Goal: Task Accomplishment & Management: Complete application form

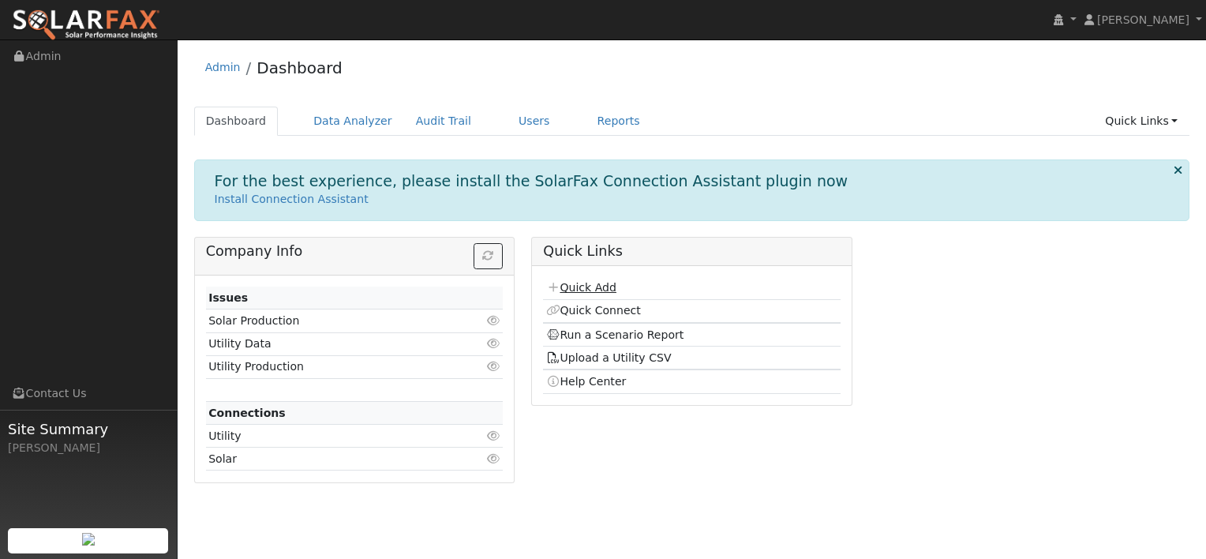
click at [595, 286] on link "Quick Add" at bounding box center [581, 287] width 70 height 13
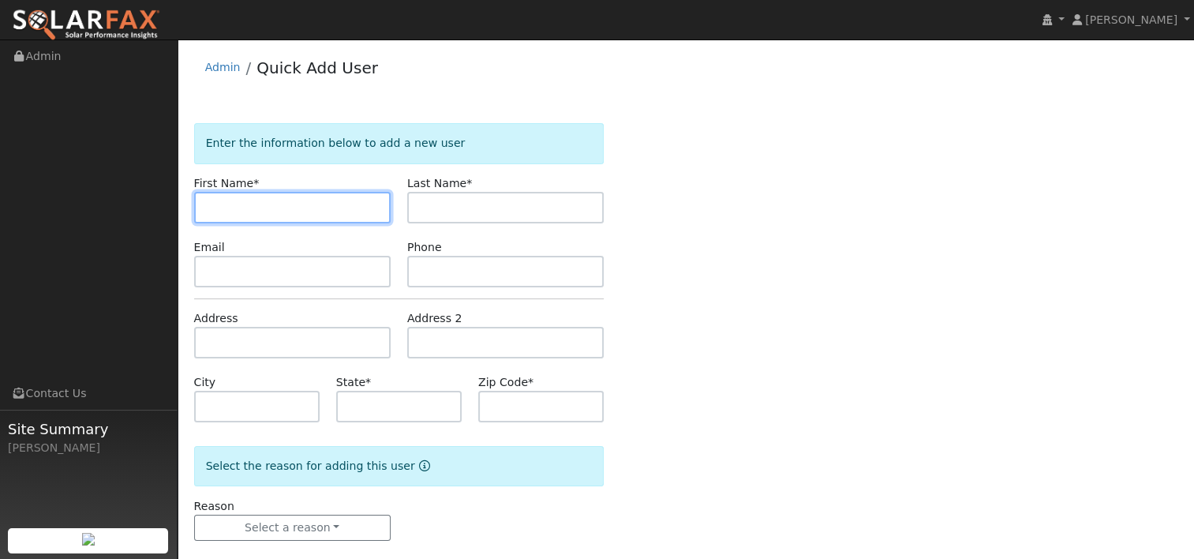
paste input "Nejat Yolasan"
drag, startPoint x: 294, startPoint y: 209, endPoint x: 239, endPoint y: 215, distance: 54.7
click at [239, 215] on input "Nejat Yolasan" at bounding box center [292, 208] width 197 height 32
type input "Nejat"
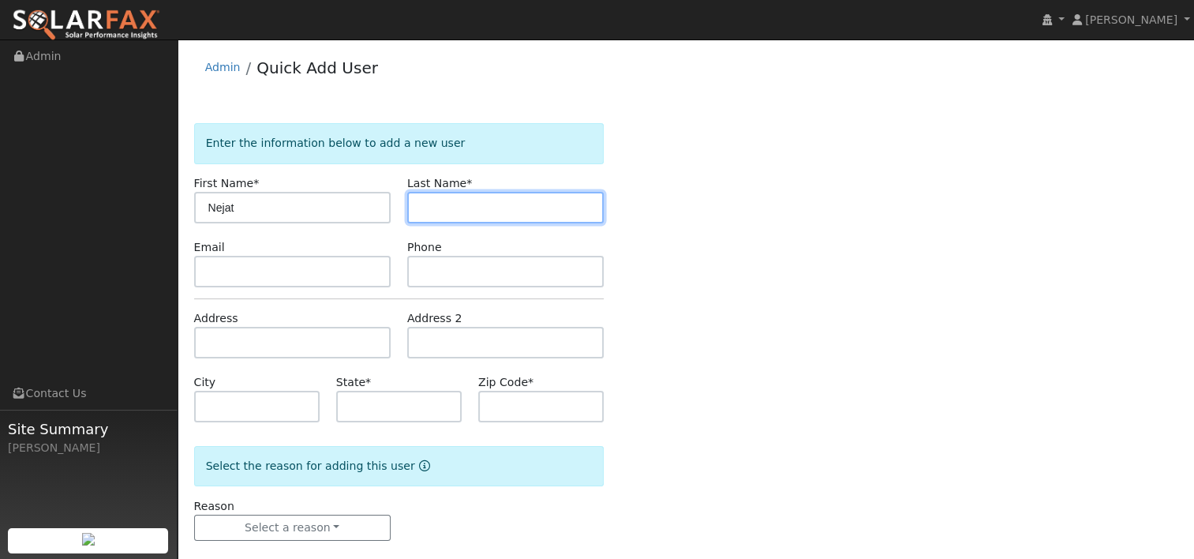
click at [444, 208] on input "text" at bounding box center [505, 208] width 197 height 32
paste input "Yolasan"
type input "Yolasan"
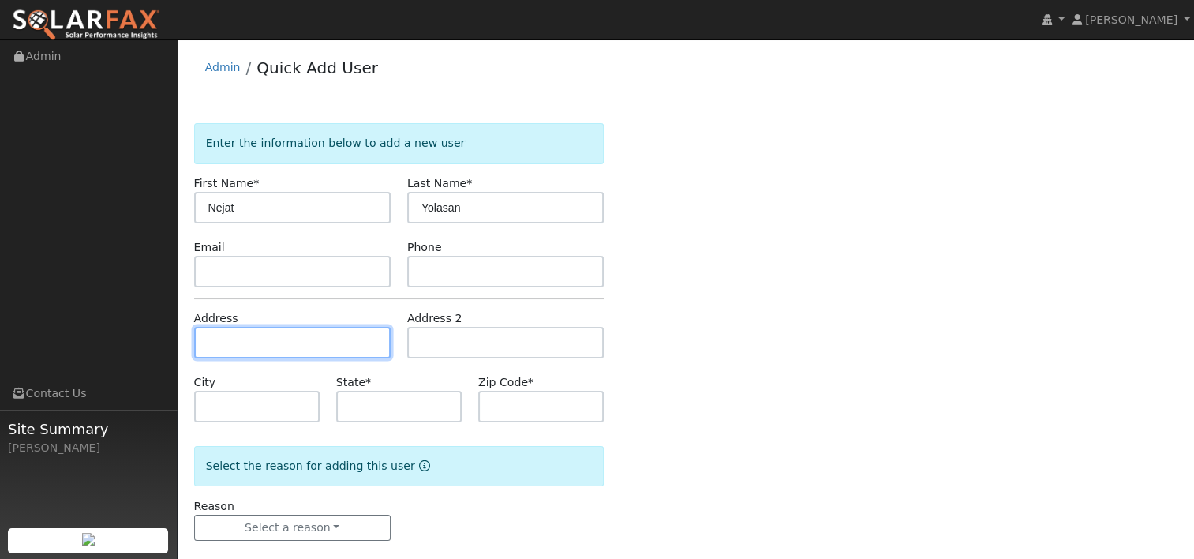
click at [310, 338] on input "text" at bounding box center [292, 343] width 197 height 32
paste input "1230 Larch Ave Moraga, CA, United States"
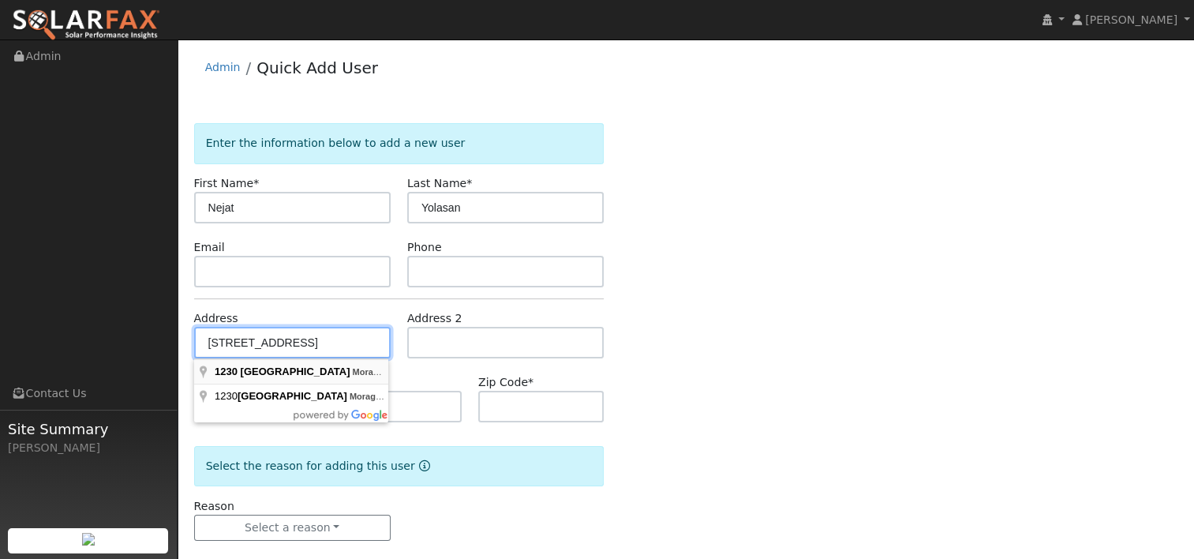
type input "1230 Larch Avenue"
type input "Moraga"
type input "CA"
type input "94556"
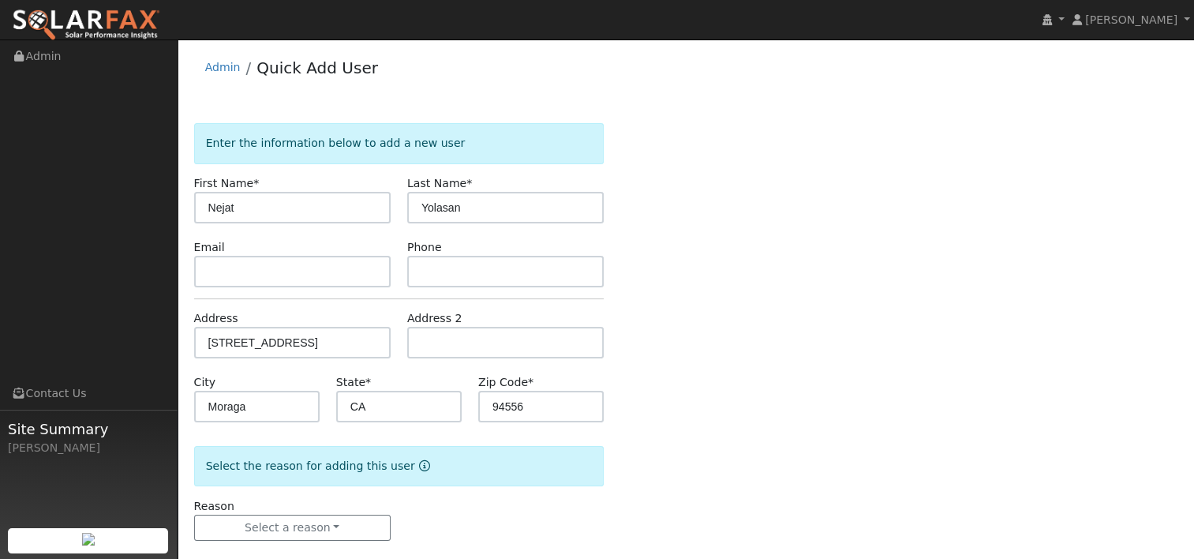
click at [665, 309] on div "Enter the information below to add a new user First Name * Nejat Last Name * Yo…" at bounding box center [686, 347] width 984 height 449
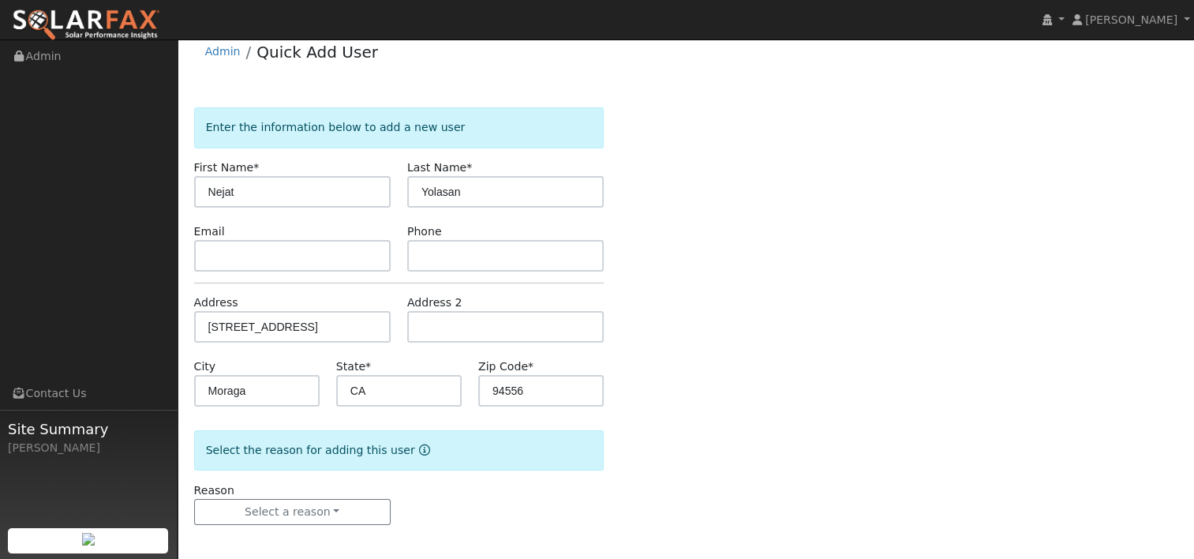
scroll to position [21, 0]
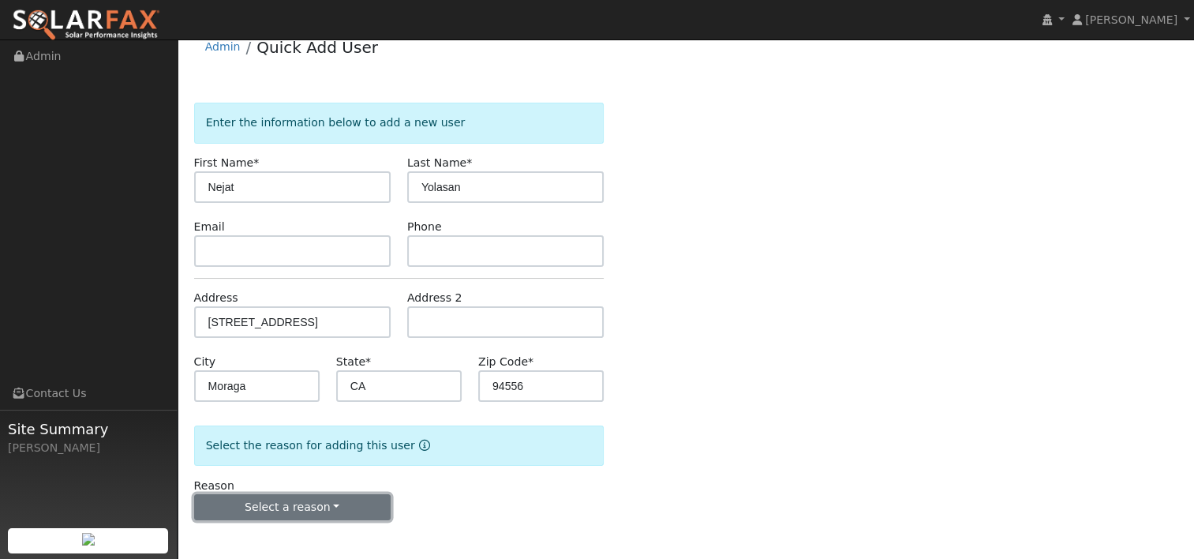
click at [331, 497] on button "Select a reason" at bounding box center [292, 507] width 197 height 27
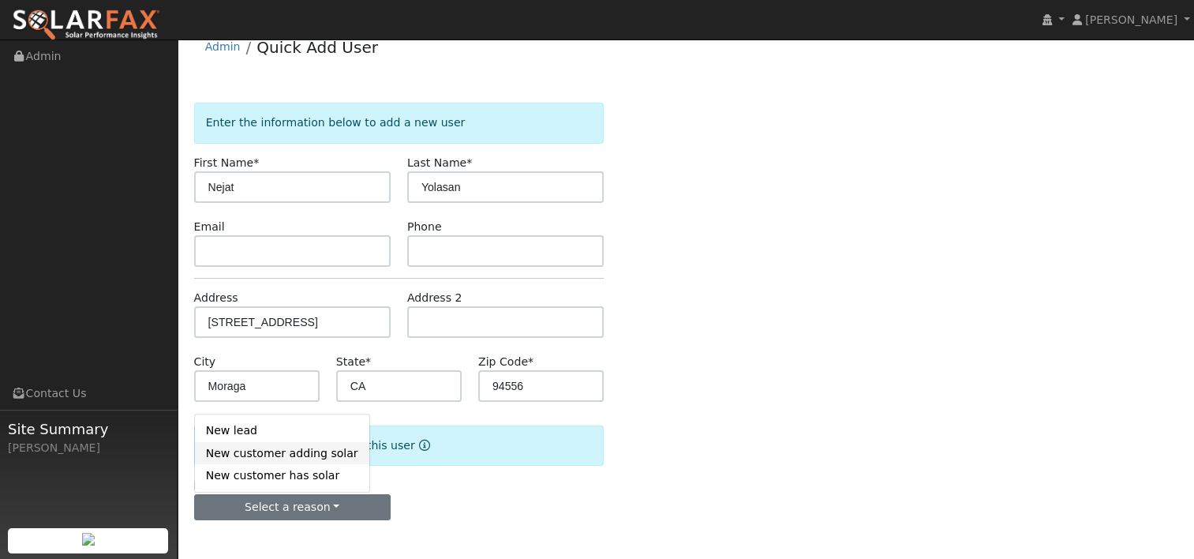
click at [309, 455] on link "New customer adding solar" at bounding box center [282, 453] width 174 height 22
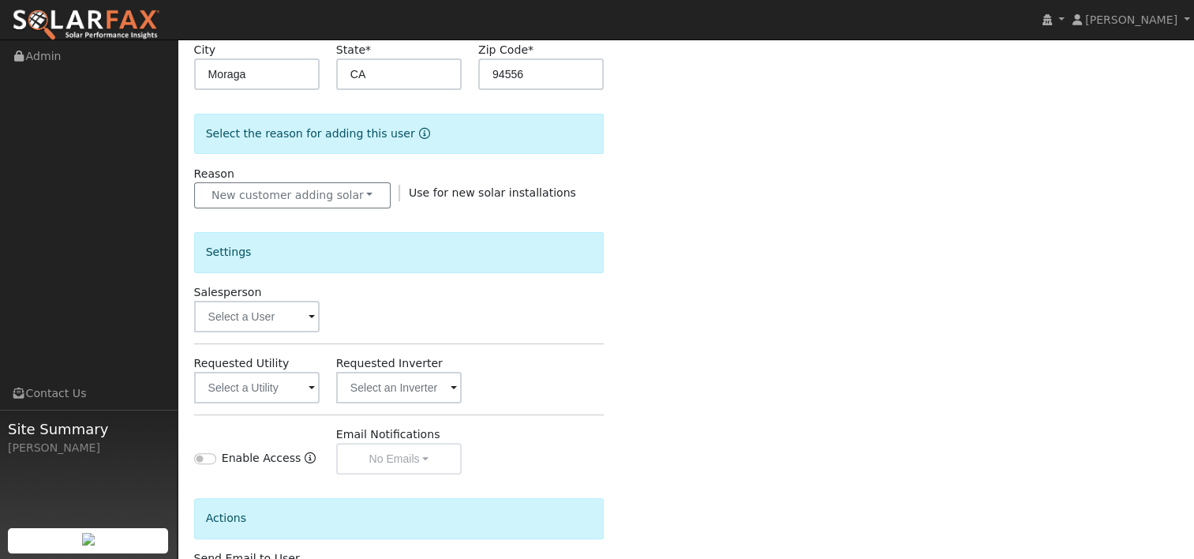
scroll to position [336, 0]
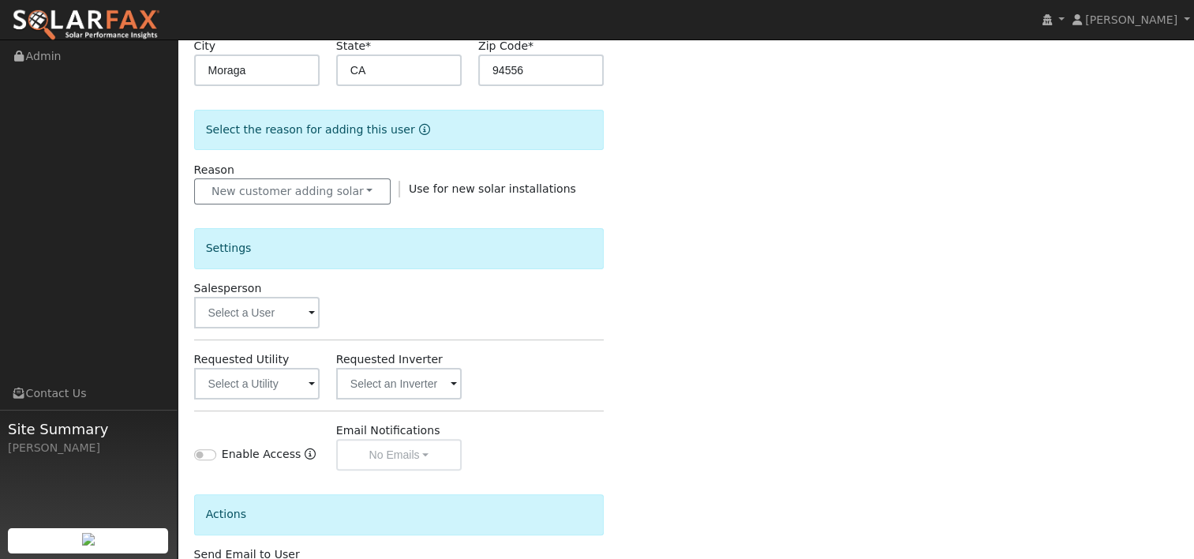
click at [310, 309] on span at bounding box center [312, 314] width 6 height 18
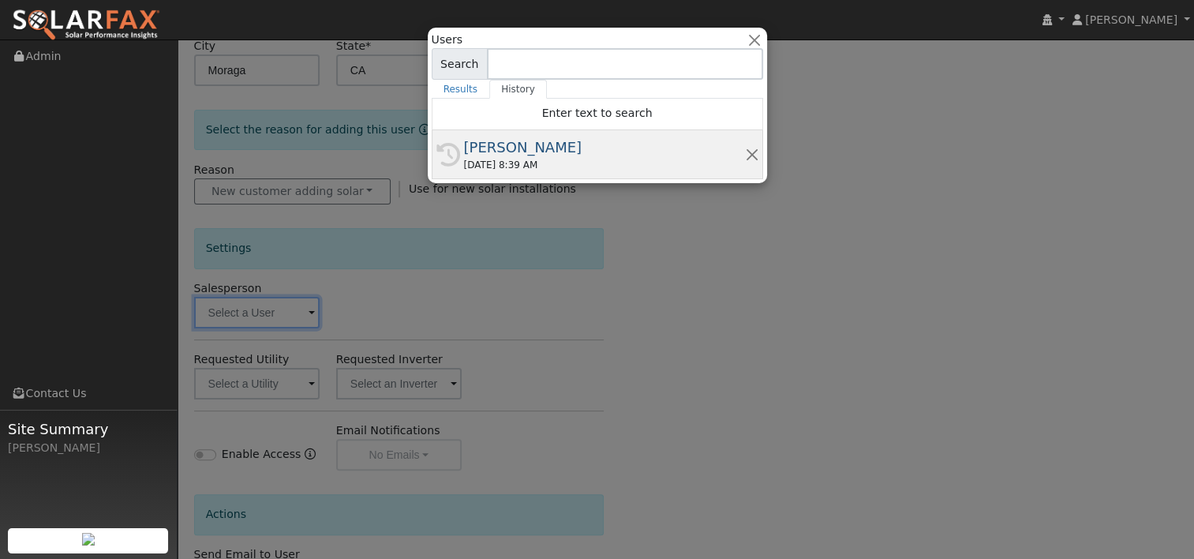
click at [535, 145] on div "[PERSON_NAME]" at bounding box center [604, 147] width 281 height 21
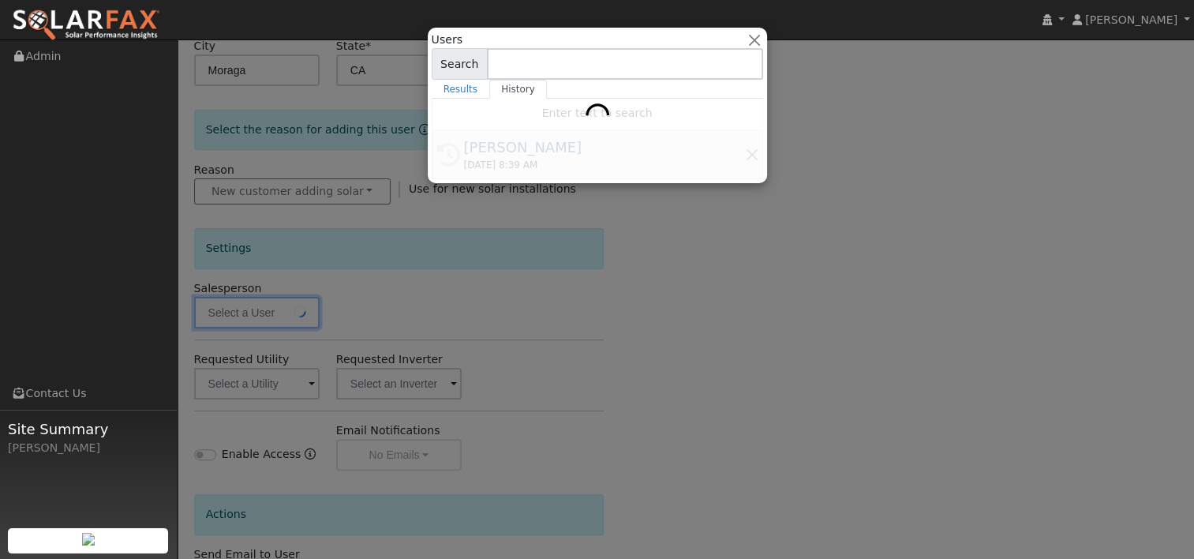
type input "[PERSON_NAME]"
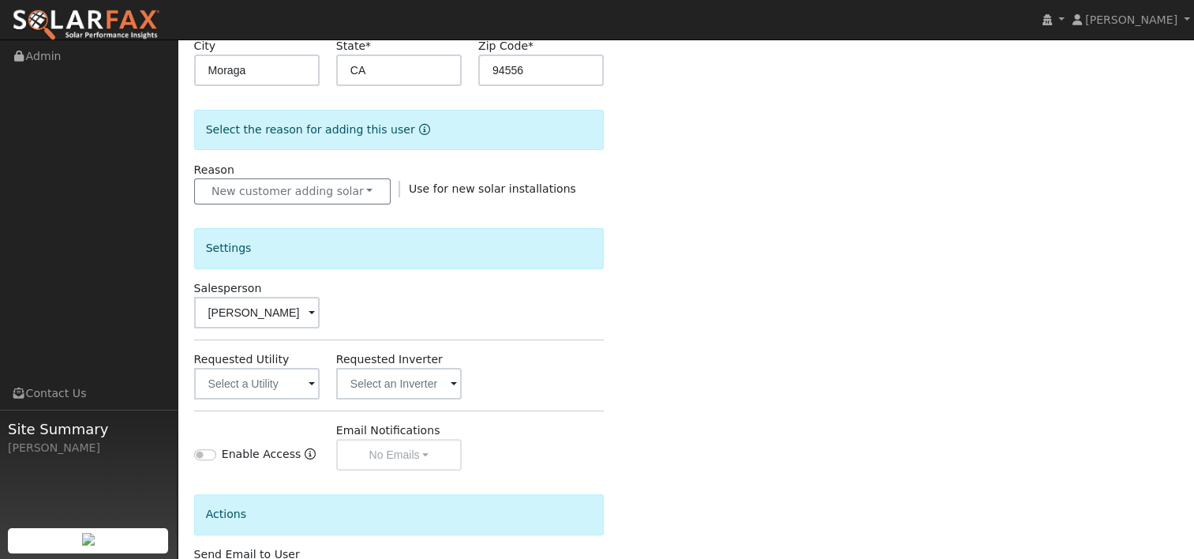
click at [309, 382] on span at bounding box center [312, 385] width 6 height 18
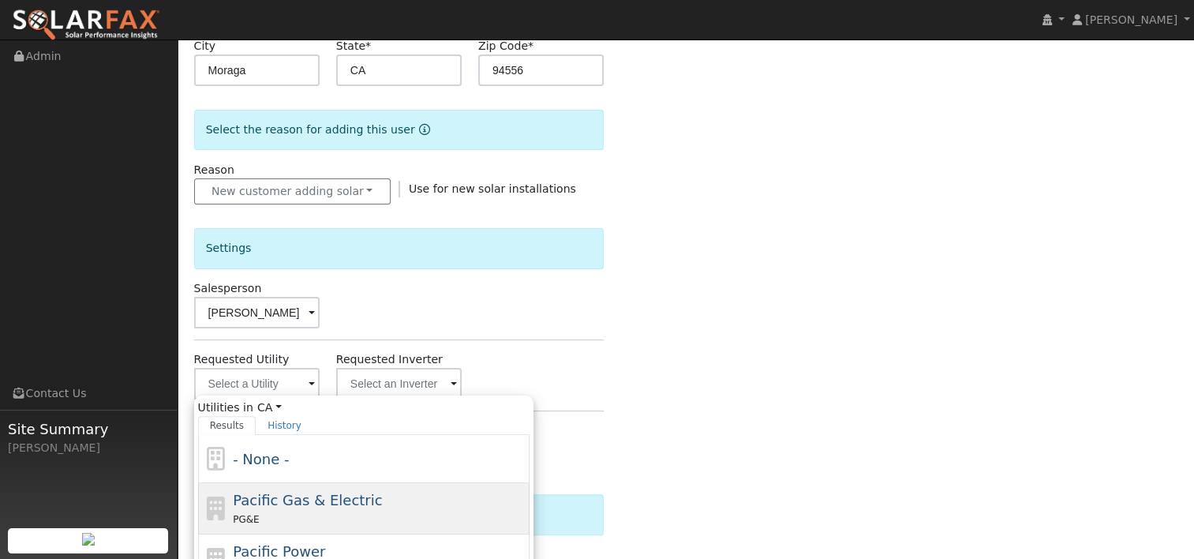
click at [269, 505] on span "Pacific Gas & Electric" at bounding box center [307, 500] width 149 height 17
type input "Pacific Gas & Electric"
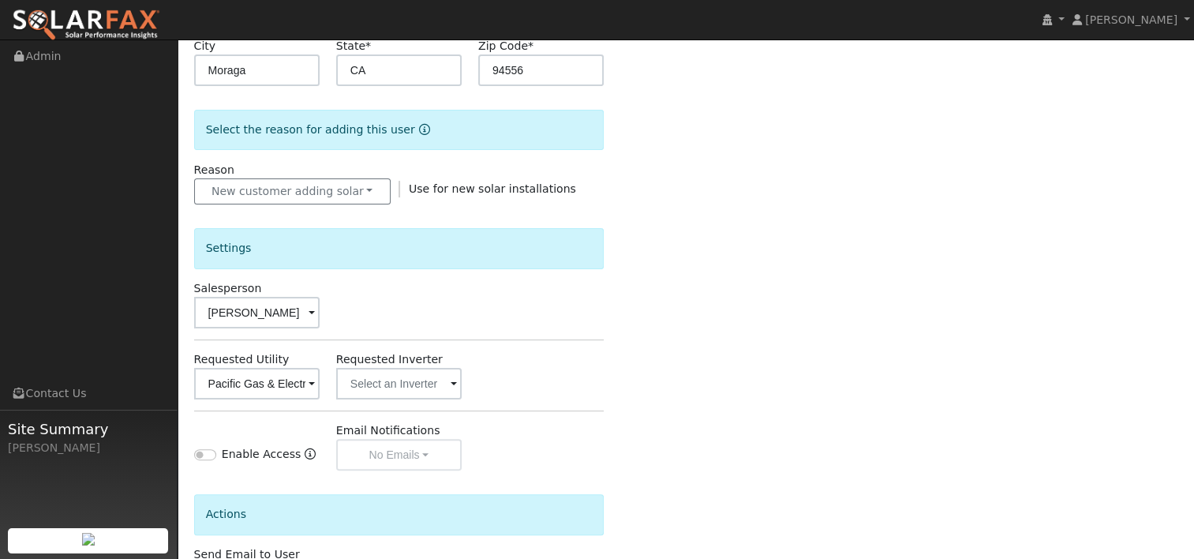
click at [616, 365] on div "Enter the information below to add a new user First Name * Nejat Last Name * Yo…" at bounding box center [686, 231] width 984 height 889
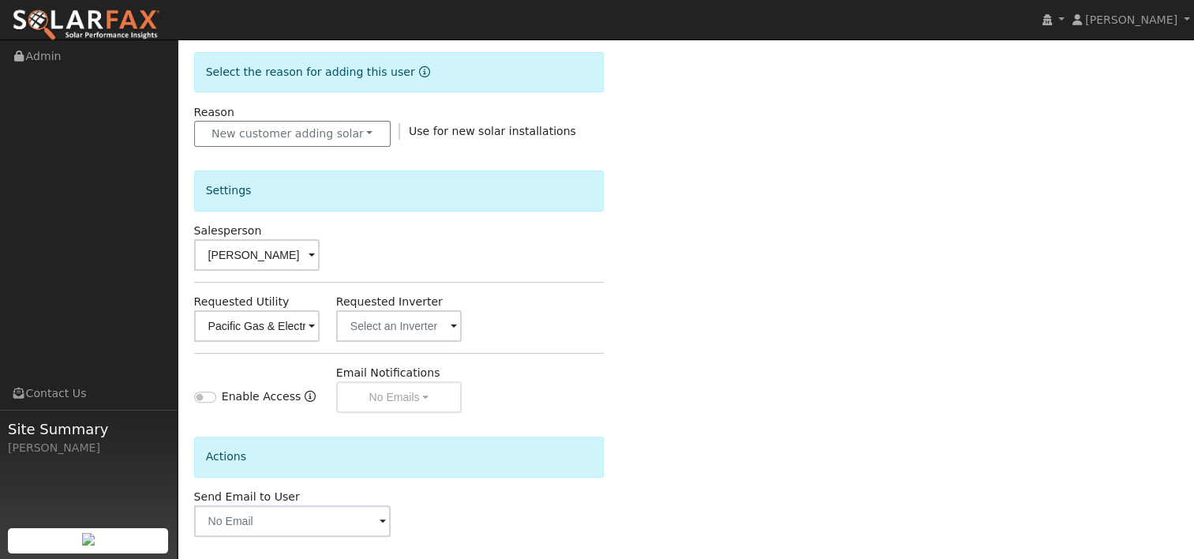
scroll to position [459, 0]
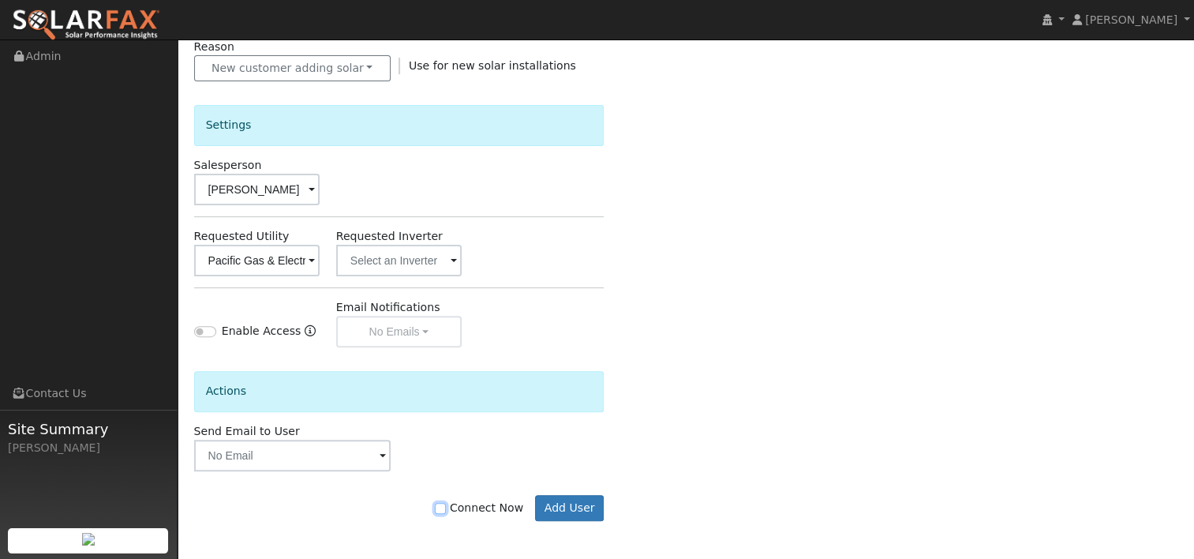
click at [446, 505] on input "Connect Now" at bounding box center [440, 508] width 11 height 11
checkbox input "true"
click at [565, 503] on button "Add User" at bounding box center [569, 508] width 69 height 27
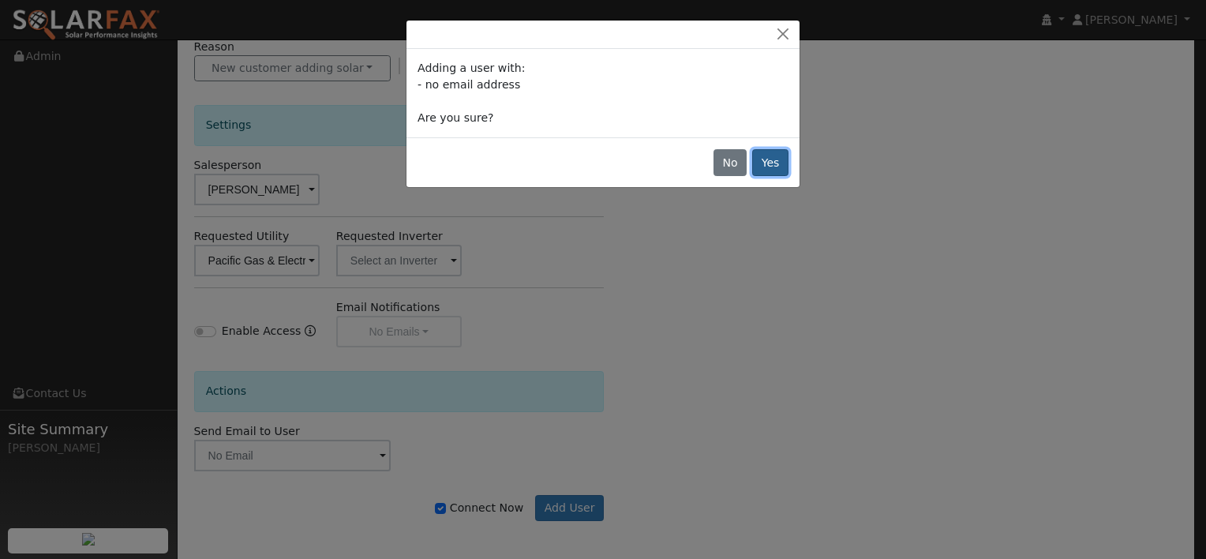
click at [777, 158] on button "Yes" at bounding box center [770, 162] width 36 height 27
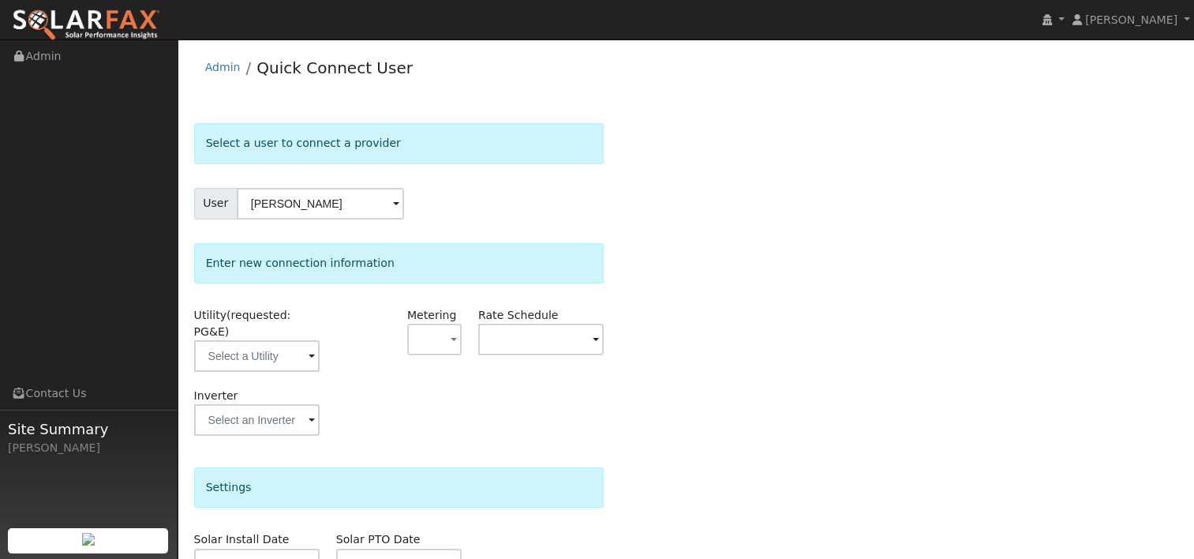
click at [309, 348] on span at bounding box center [312, 357] width 6 height 18
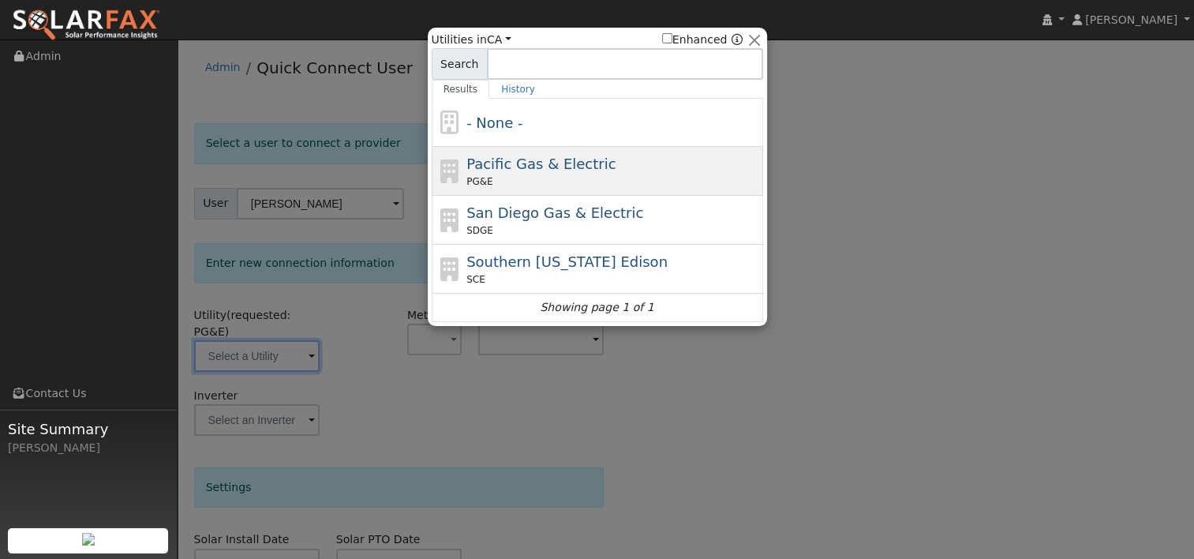
click at [477, 196] on div "Pacific Gas & Electric PG&E" at bounding box center [597, 220] width 331 height 49
type input "PG&E"
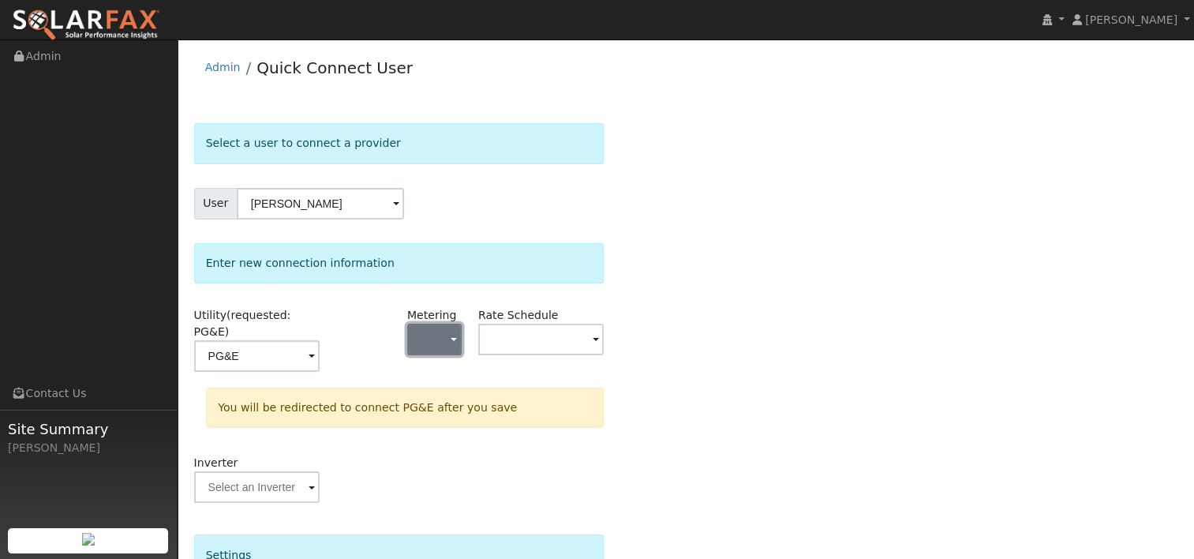
click at [455, 339] on span "button" at bounding box center [454, 340] width 6 height 17
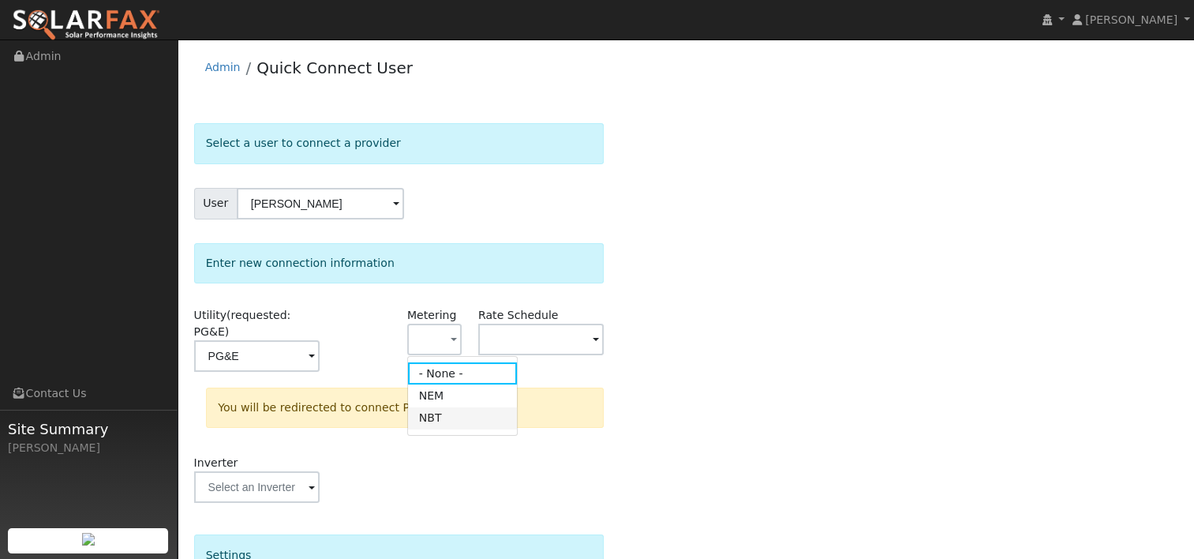
click at [438, 417] on link "NBT" at bounding box center [463, 418] width 110 height 22
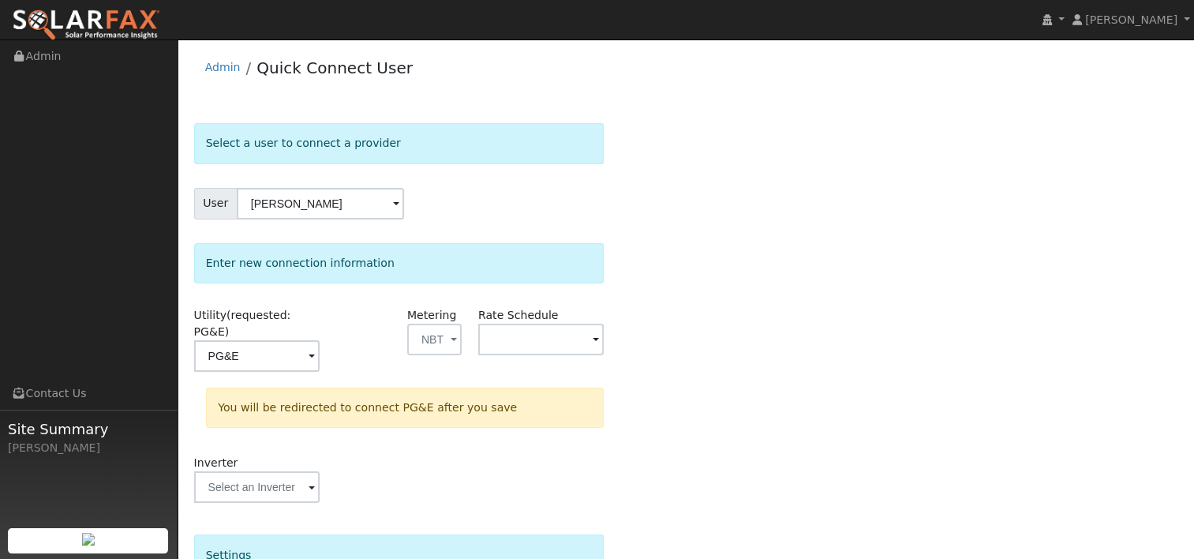
click at [315, 348] on span at bounding box center [312, 357] width 6 height 18
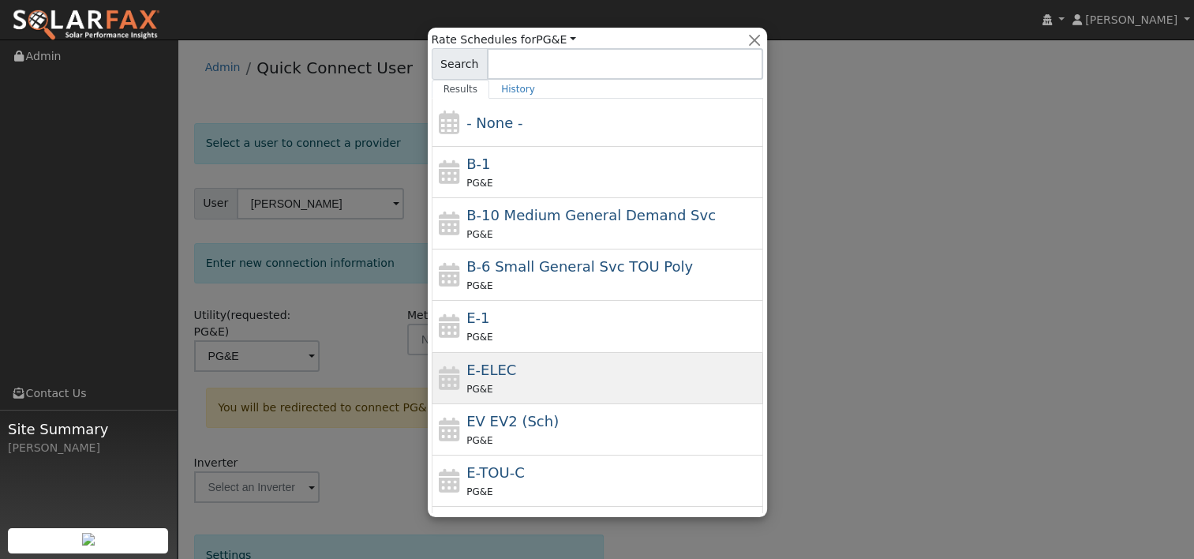
click at [506, 367] on span "E-ELEC" at bounding box center [491, 369] width 50 height 17
type input "E-ELEC"
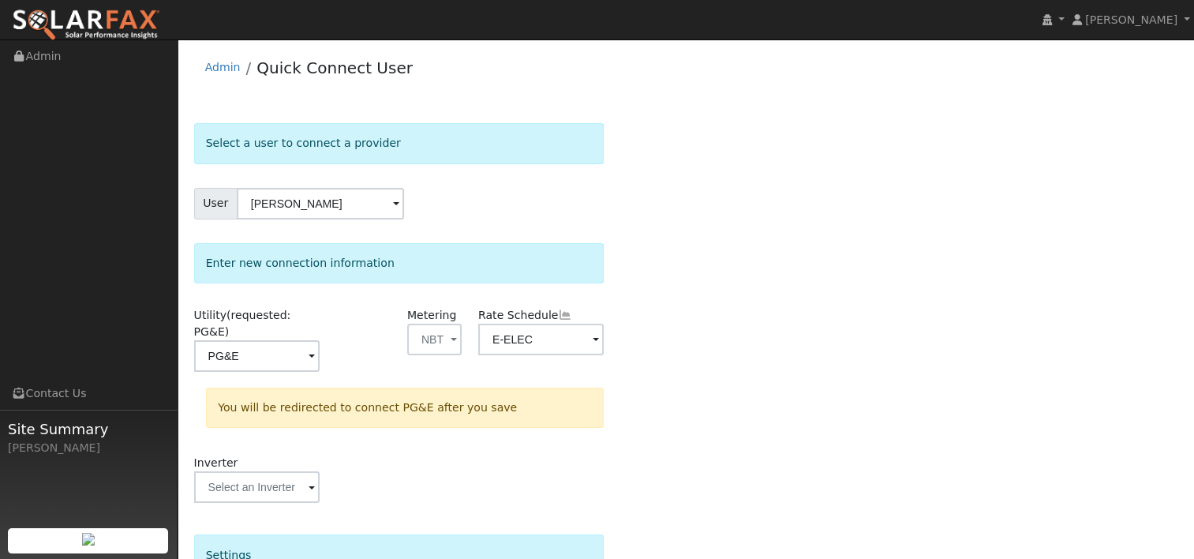
click at [765, 309] on div "Select a user to connect a provider User [PERSON_NAME] Account Default Account …" at bounding box center [686, 482] width 984 height 718
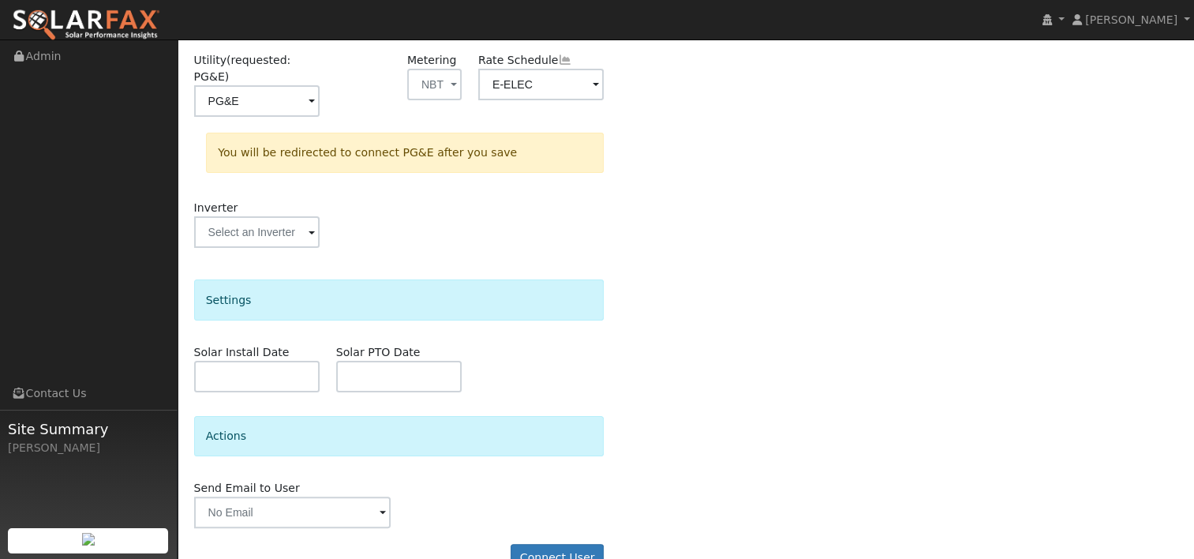
scroll to position [271, 0]
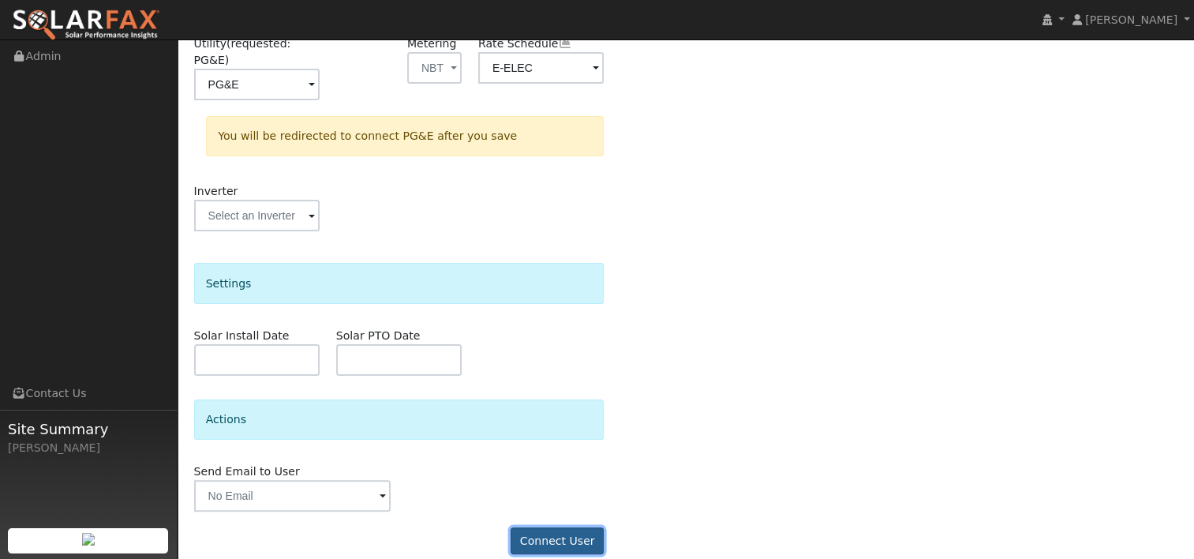
click at [548, 527] on button "Connect User" at bounding box center [557, 540] width 93 height 27
